Goal: Task Accomplishment & Management: Complete application form

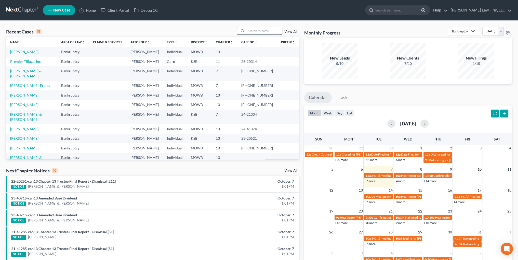
click at [273, 33] on input "search" at bounding box center [265, 30] width 36 height 7
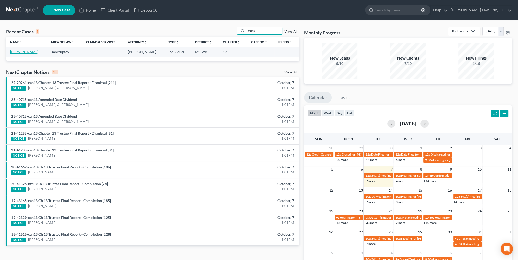
type input "truss"
click at [27, 50] on link "[PERSON_NAME]" at bounding box center [24, 51] width 28 height 4
select select "0"
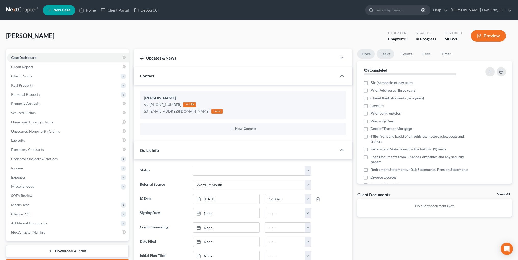
click at [382, 52] on link "Tasks" at bounding box center [386, 54] width 18 height 10
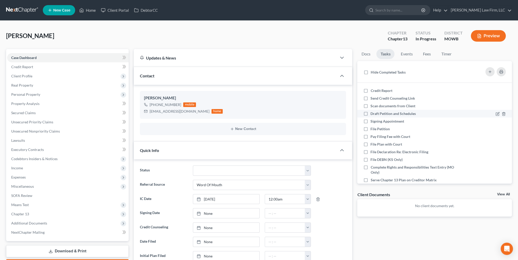
drag, startPoint x: 366, startPoint y: 90, endPoint x: 365, endPoint y: 114, distance: 23.7
click at [371, 91] on label "Credit Report" at bounding box center [384, 90] width 26 height 5
click at [373, 91] on input "Credit Report" at bounding box center [374, 89] width 3 height 3
checkbox input "true"
click at [371, 97] on label "Send Credit Counseling Link" at bounding box center [395, 98] width 49 height 5
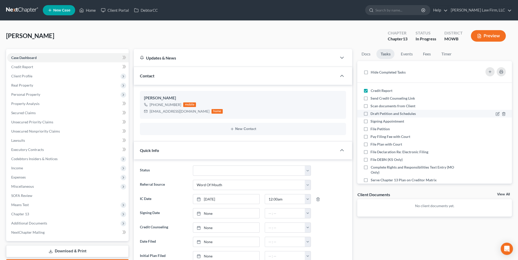
click at [373, 97] on input "Send Credit Counseling Link" at bounding box center [374, 97] width 3 height 3
checkbox input "true"
click at [371, 114] on label "Draft Petition and Schedules" at bounding box center [395, 113] width 49 height 5
click at [373, 114] on input "Draft Petition and Schedules" at bounding box center [374, 112] width 3 height 3
checkbox input "true"
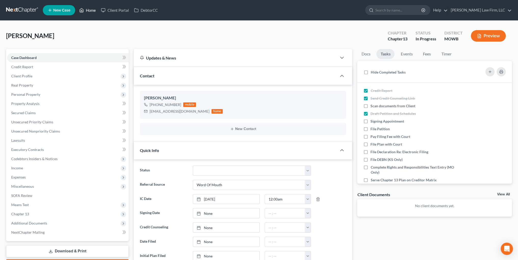
click at [88, 10] on link "Home" at bounding box center [88, 10] width 22 height 9
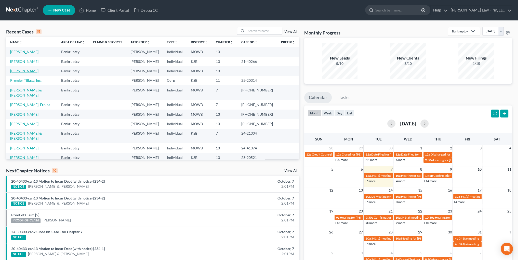
click at [15, 72] on link "[PERSON_NAME]" at bounding box center [24, 71] width 28 height 4
select select "1"
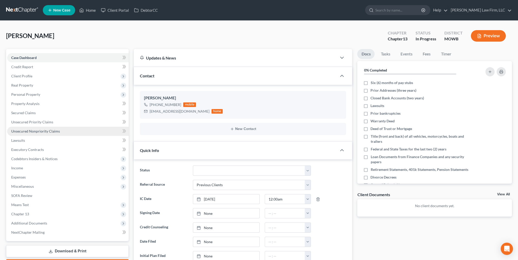
click at [32, 132] on span "Unsecured Nonpriority Claims" at bounding box center [35, 131] width 49 height 4
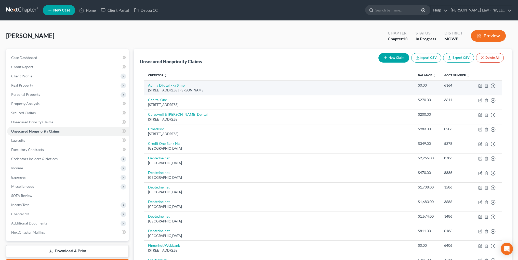
click at [166, 86] on link "Acima Digital Fka Simp" at bounding box center [166, 85] width 37 height 4
select select "46"
select select "0"
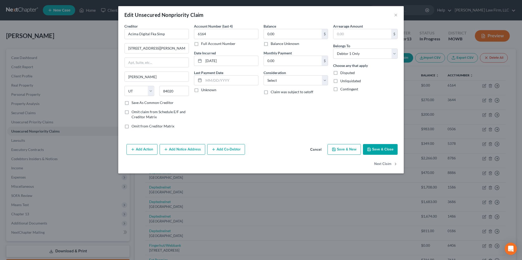
click at [316, 149] on button "Cancel" at bounding box center [315, 149] width 19 height 10
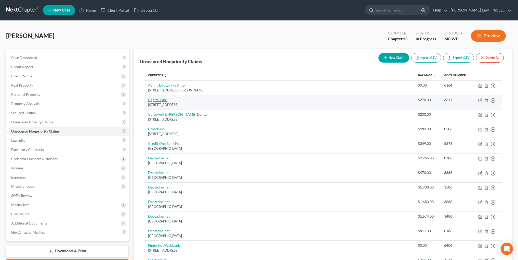
click at [157, 98] on link "Capital One" at bounding box center [157, 99] width 19 height 4
select select "46"
select select "2"
select select "0"
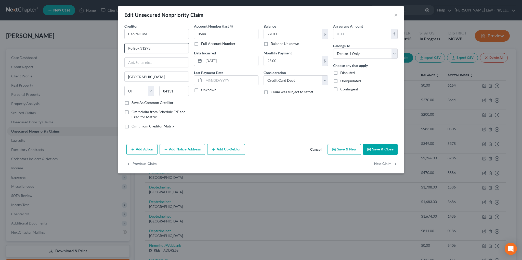
click at [132, 49] on input "Po Box 31293" at bounding box center [157, 48] width 64 height 10
type input "P.O. Box 31293"
click at [378, 148] on button "Save & Close" at bounding box center [380, 149] width 35 height 11
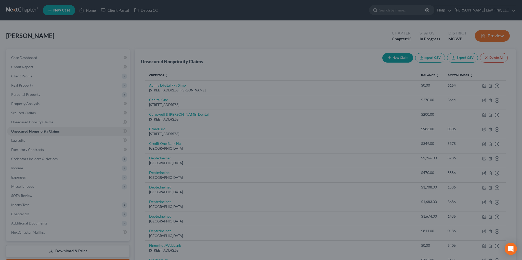
type input "0"
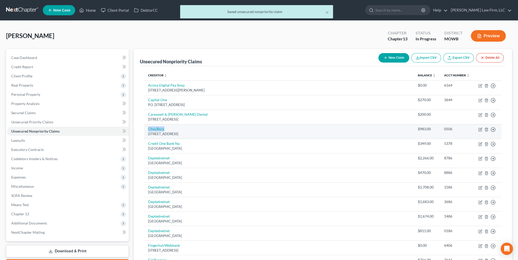
drag, startPoint x: 169, startPoint y: 129, endPoint x: 146, endPoint y: 129, distance: 22.9
click at [146, 129] on td "Cfna/Bsro [STREET_ADDRESS]" at bounding box center [279, 131] width 270 height 15
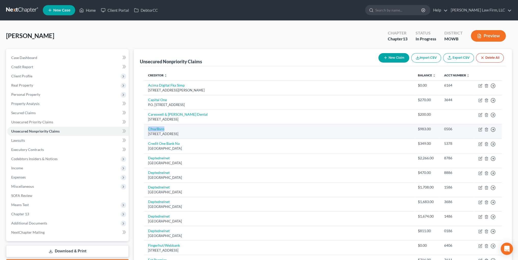
copy link "Cfna/Bsro"
click at [160, 129] on link "Cfna/Bsro" at bounding box center [156, 128] width 16 height 4
select select "36"
select select "2"
select select "0"
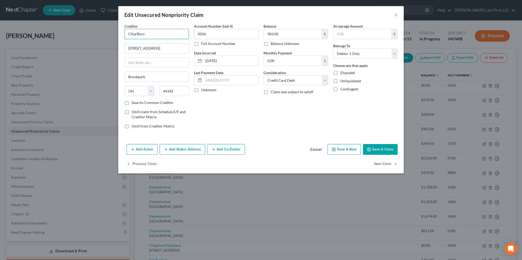
drag, startPoint x: 149, startPoint y: 33, endPoint x: 121, endPoint y: 34, distance: 28.3
click at [121, 34] on div "Creditor * Cfna/Bsro [STREET_ADDRESS][GEOGRAPHIC_DATA] [US_STATE][GEOGRAPHIC_DA…" at bounding box center [261, 82] width 286 height 118
type input "Credit First, N.A./Bridgestone"
click at [389, 147] on button "Save & Close" at bounding box center [380, 149] width 35 height 11
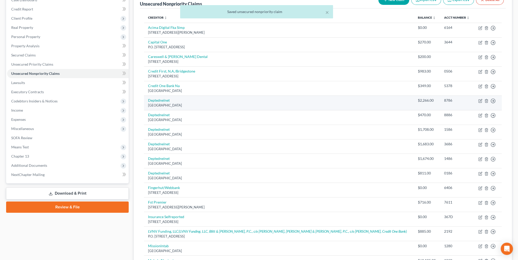
scroll to position [76, 0]
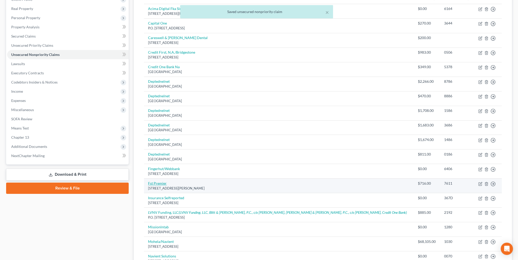
click at [158, 182] on link "Fst Premier" at bounding box center [157, 183] width 19 height 4
select select "43"
select select "2"
select select "0"
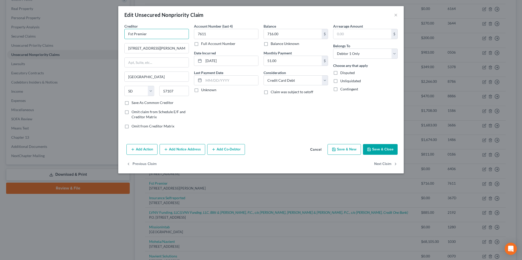
click at [133, 35] on input "Fst Premier" at bounding box center [156, 34] width 65 height 10
type input "First Premier"
click at [383, 150] on button "Save & Close" at bounding box center [380, 149] width 35 height 11
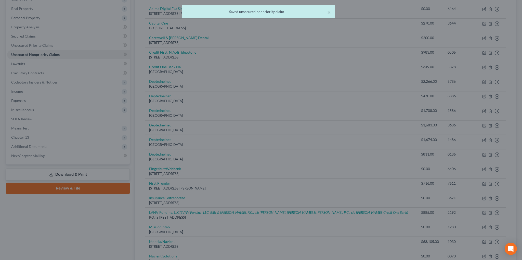
type input "0"
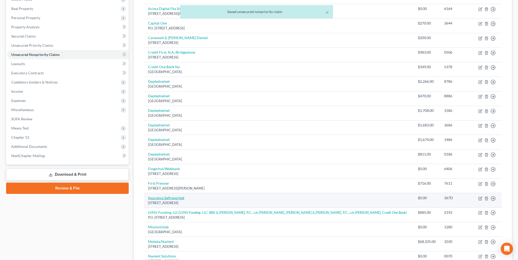
click at [171, 197] on link "Insurance Selfreported" at bounding box center [166, 197] width 36 height 4
select select "45"
select select "0"
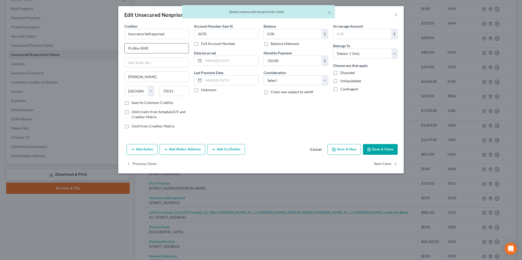
click at [133, 47] on input "Po Box 4500" at bounding box center [157, 48] width 64 height 10
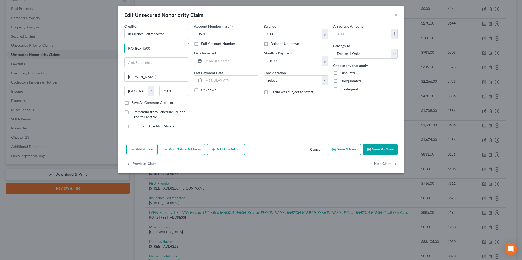
type input "P.O. Box 4500"
click at [392, 148] on button "Save & Close" at bounding box center [380, 149] width 35 height 11
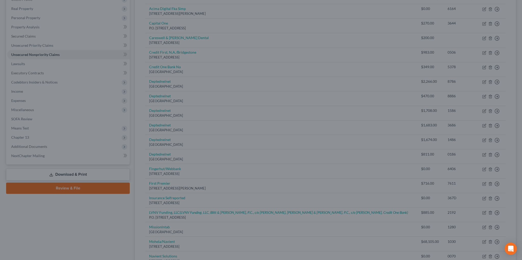
type input "0"
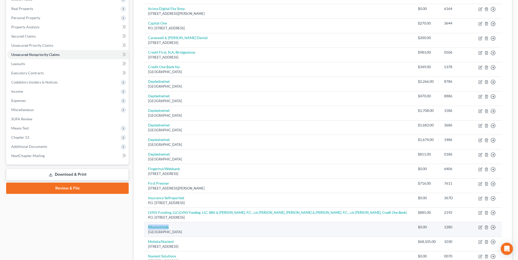
drag, startPoint x: 174, startPoint y: 226, endPoint x: 146, endPoint y: 226, distance: 27.8
click at [146, 226] on td "Missionlntab [GEOGRAPHIC_DATA]" at bounding box center [279, 229] width 270 height 15
copy link "Missionlntab"
click at [159, 225] on link "Missionlntab" at bounding box center [158, 226] width 21 height 4
select select "10"
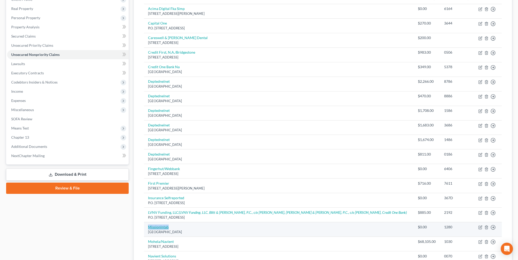
select select "2"
select select "0"
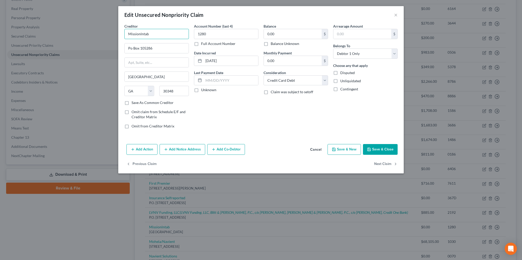
drag, startPoint x: 158, startPoint y: 35, endPoint x: 112, endPoint y: 35, distance: 45.6
click at [112, 36] on div "Edit Unsecured Nonpriority Claim × Creditor * Missionlntab Po Box 105286 [GEOGR…" at bounding box center [261, 130] width 522 height 260
click at [134, 47] on div "P.O. [GEOGRAPHIC_DATA]-5286" at bounding box center [155, 47] width 53 height 4
type input "Mission Lane, LLC"
type input "P.O. Box 105286"
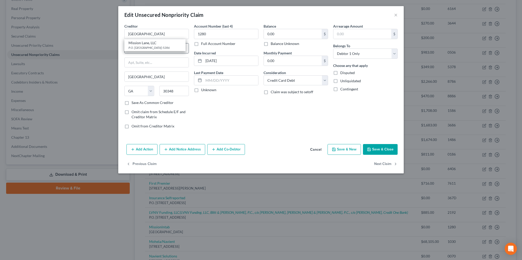
type input "30348-5286"
click at [386, 146] on button "Save & Close" at bounding box center [380, 149] width 35 height 11
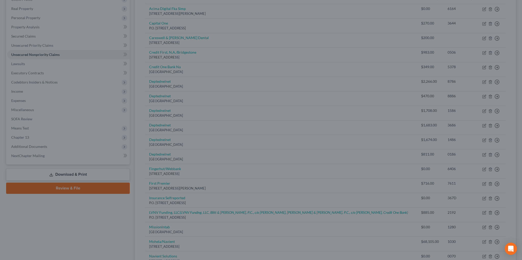
type input "0"
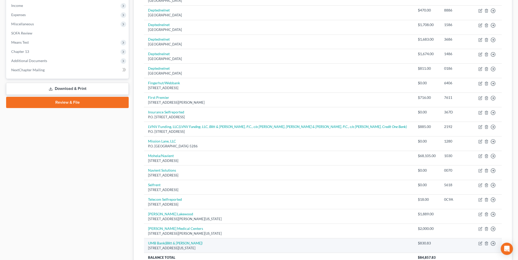
scroll to position [178, 0]
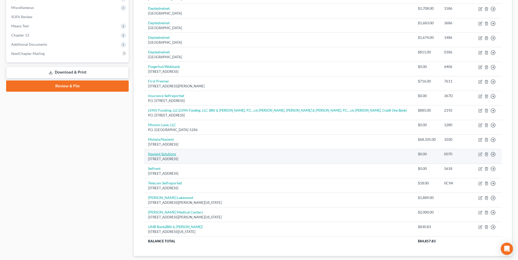
click at [164, 151] on link "Navient Solutions" at bounding box center [162, 153] width 28 height 4
select select "15"
select select "2"
select select "0"
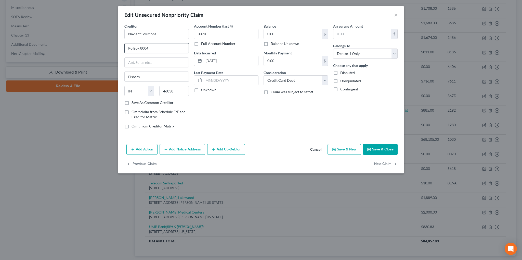
click at [133, 49] on input "Po Box 8004" at bounding box center [157, 48] width 64 height 10
type input "P.O. Box 8004"
click at [380, 150] on button "Save & Close" at bounding box center [380, 149] width 35 height 11
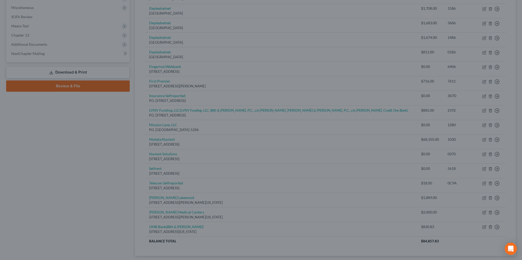
type input "0"
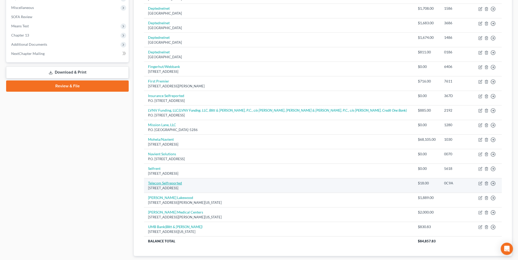
click at [159, 181] on link "Telecom Selfreported" at bounding box center [165, 183] width 34 height 4
select select "45"
select select "0"
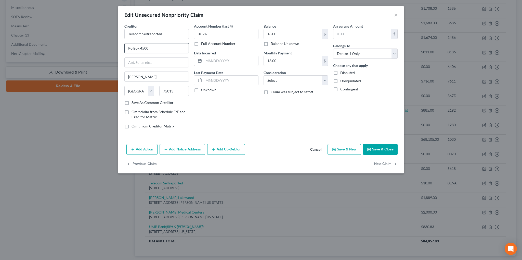
click at [132, 49] on input "Po Box 4500" at bounding box center [157, 48] width 64 height 10
type input "P.O. Box 4500"
click at [376, 146] on button "Save & Close" at bounding box center [380, 149] width 35 height 11
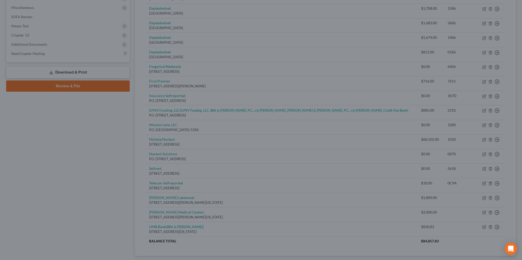
type input "0"
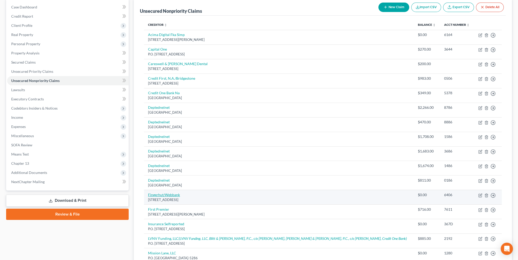
scroll to position [25, 0]
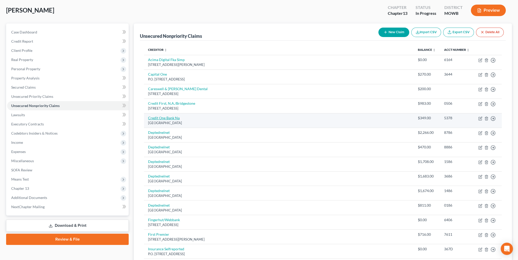
click at [165, 115] on link "Credit One Bank Na" at bounding box center [164, 117] width 32 height 4
select select "31"
select select "2"
select select "0"
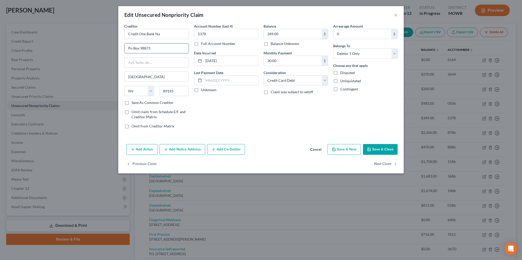
click at [133, 50] on input "Po Box 98873" at bounding box center [157, 48] width 64 height 10
type input "P.O. Box 98873"
click at [387, 149] on button "Save & Close" at bounding box center [380, 149] width 35 height 11
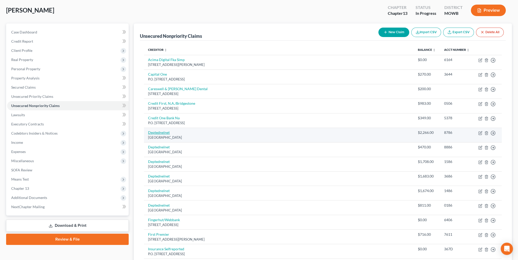
click at [163, 130] on link "Deptednelnet" at bounding box center [159, 132] width 22 height 4
select select "30"
select select "17"
select select "0"
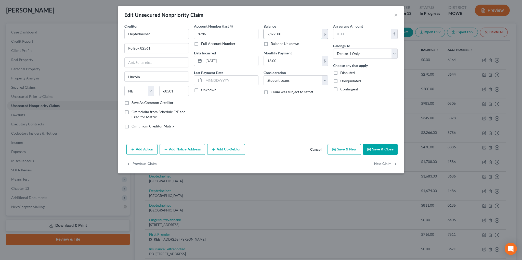
click at [285, 32] on input "2,266.00" at bounding box center [293, 34] width 58 height 10
type input "8,612.00"
click at [133, 49] on input "Po Box 82561" at bounding box center [157, 48] width 64 height 10
type input "P.O. Box 82561"
drag, startPoint x: 156, startPoint y: 33, endPoint x: 108, endPoint y: 33, distance: 47.9
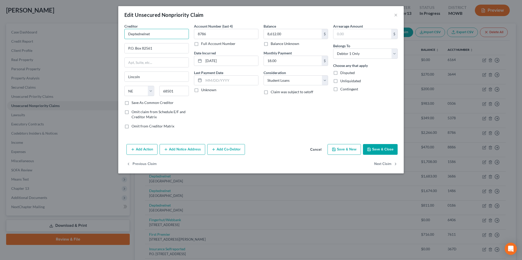
click at [108, 33] on div "Edit Unsecured Nonpriority Claim × Creditor * Deptednelnet P.O. [GEOGRAPHIC_DAT…" at bounding box center [261, 130] width 522 height 260
type input "Department of Education/Nelnet"
click at [378, 149] on button "Save & Close" at bounding box center [380, 149] width 35 height 11
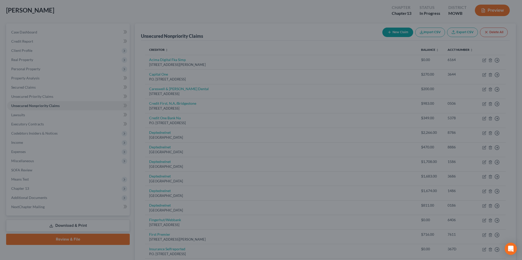
type input "0"
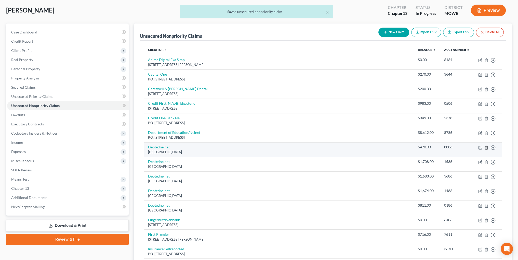
click at [487, 146] on icon "button" at bounding box center [486, 147] width 2 height 3
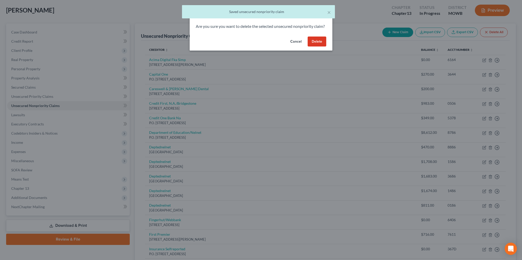
click at [312, 47] on button "Delete" at bounding box center [317, 41] width 19 height 10
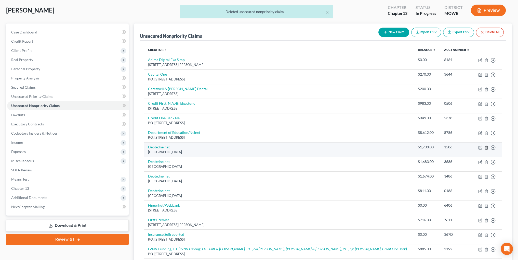
click at [486, 146] on icon "button" at bounding box center [487, 147] width 4 height 4
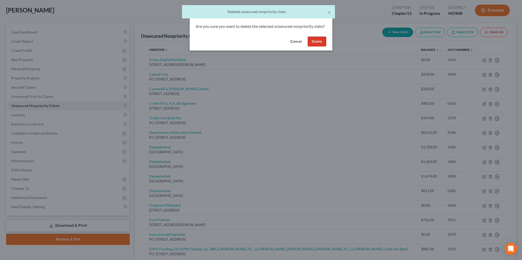
click at [313, 47] on button "Delete" at bounding box center [317, 41] width 19 height 10
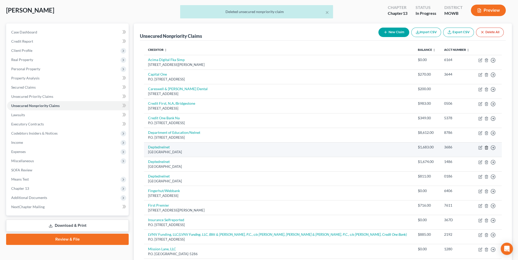
click at [486, 147] on icon "button" at bounding box center [487, 147] width 4 height 4
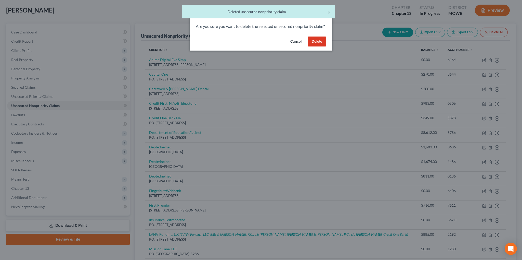
click at [315, 47] on button "Delete" at bounding box center [317, 41] width 19 height 10
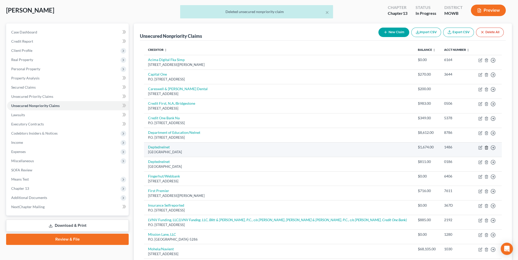
click at [486, 148] on icon "button" at bounding box center [487, 147] width 4 height 4
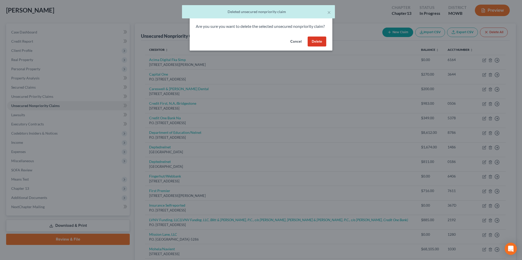
click at [319, 47] on button "Delete" at bounding box center [317, 41] width 19 height 10
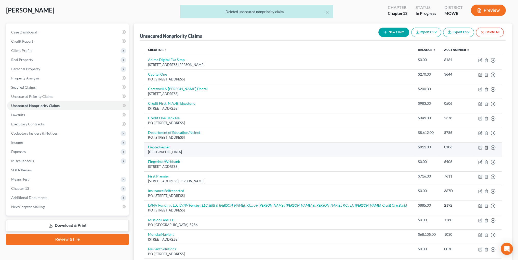
click at [485, 146] on icon "button" at bounding box center [487, 147] width 4 height 4
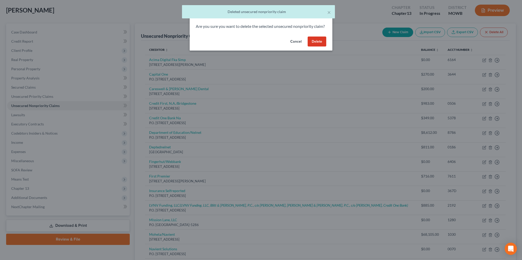
click at [313, 45] on button "Delete" at bounding box center [317, 41] width 19 height 10
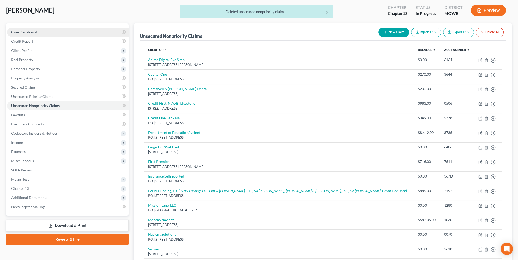
click at [25, 34] on span "Case Dashboard" at bounding box center [24, 32] width 26 height 4
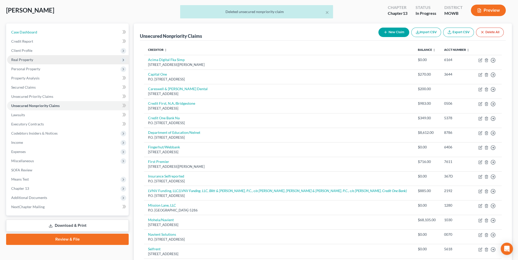
select select "1"
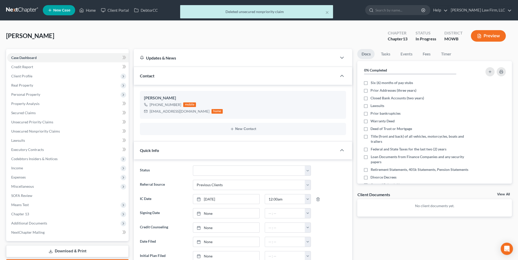
click at [489, 36] on button "Preview" at bounding box center [488, 35] width 35 height 11
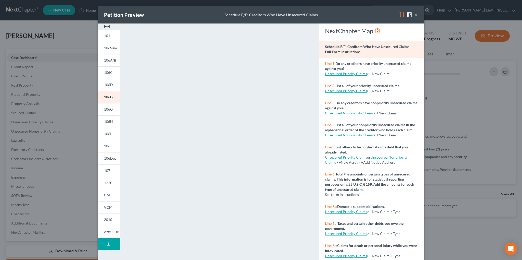
click at [109, 243] on line at bounding box center [109, 243] width 0 height 2
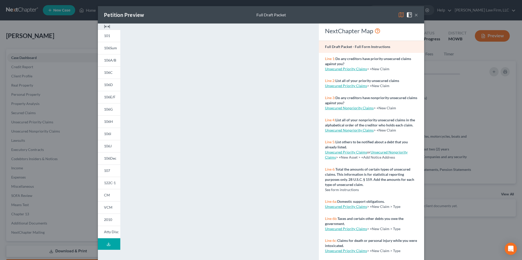
drag, startPoint x: 415, startPoint y: 15, endPoint x: 129, endPoint y: 0, distance: 287.0
click at [415, 15] on button "×" at bounding box center [417, 15] width 4 height 6
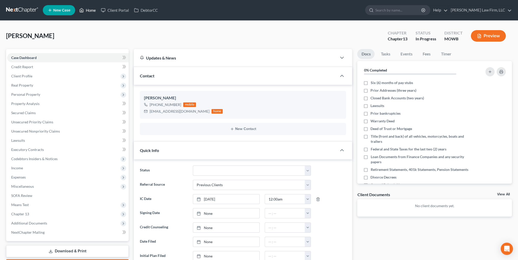
click at [88, 9] on link "Home" at bounding box center [88, 10] width 22 height 9
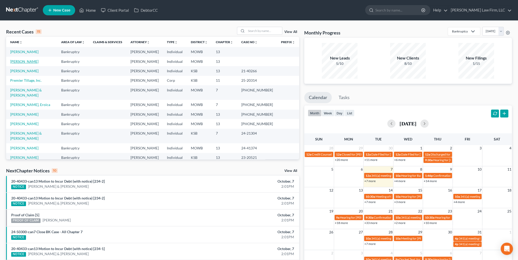
click at [21, 61] on link "[PERSON_NAME]" at bounding box center [24, 61] width 28 height 4
select select "0"
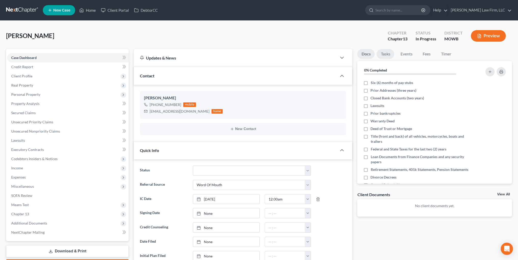
click at [386, 53] on link "Tasks" at bounding box center [386, 54] width 18 height 10
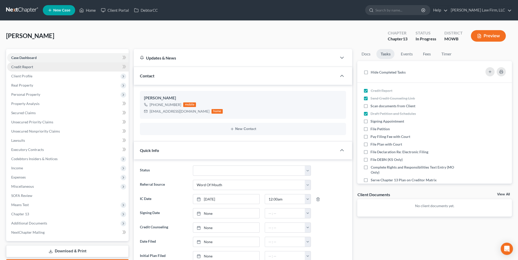
click at [27, 68] on span "Credit Report" at bounding box center [22, 67] width 22 height 4
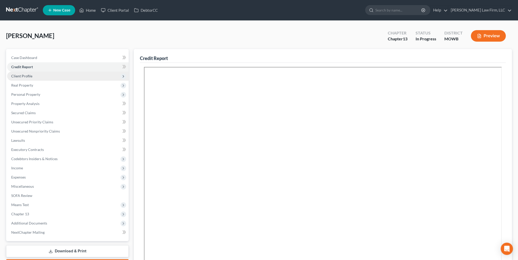
click at [23, 75] on span "Client Profile" at bounding box center [21, 76] width 21 height 4
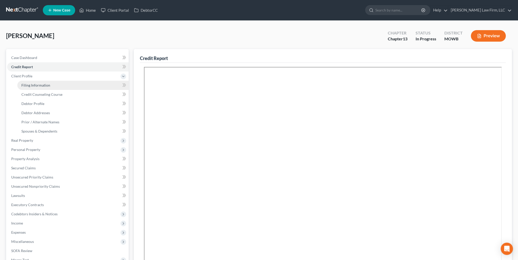
click at [34, 83] on span "Filing Information" at bounding box center [35, 85] width 29 height 4
select select "1"
select select "0"
select select "3"
select select "46"
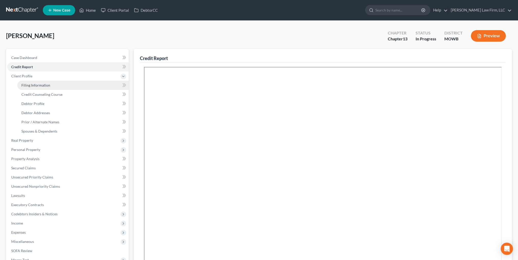
select select "6"
select select "26"
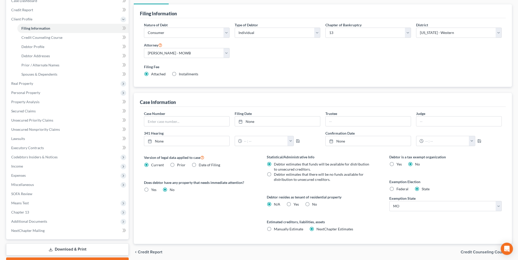
scroll to position [76, 0]
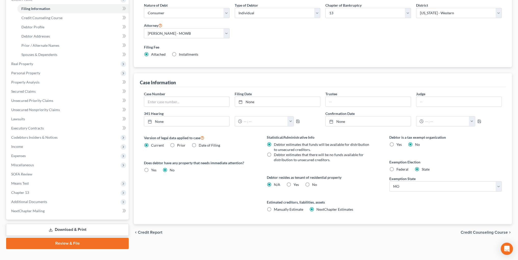
click at [301, 185] on div "Debtor resides as tenant of residential property N/A Yes Yes No" at bounding box center [323, 180] width 112 height 12
click at [294, 184] on label "Yes Yes" at bounding box center [296, 184] width 5 height 5
click at [296, 184] on input "Yes Yes" at bounding box center [297, 183] width 3 height 3
radio input "true"
radio input "false"
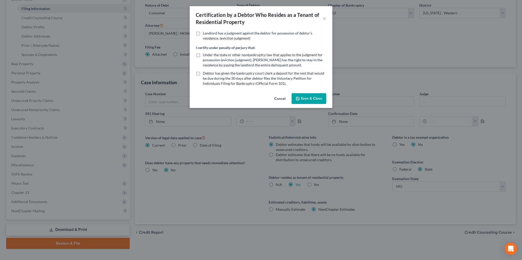
click at [313, 97] on button "Save & Close" at bounding box center [309, 98] width 35 height 11
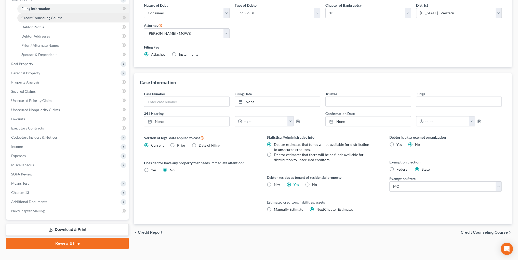
click at [42, 20] on link "Credit Counseling Course" at bounding box center [72, 17] width 111 height 9
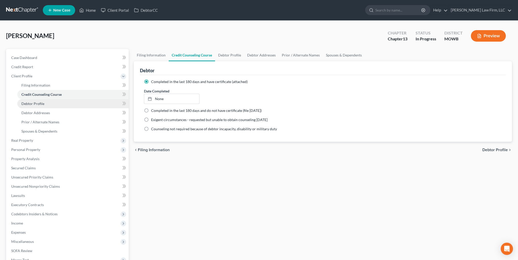
click at [33, 104] on span "Debtor Profile" at bounding box center [32, 103] width 23 height 4
select select "0"
select select "1"
